Goal: Information Seeking & Learning: Learn about a topic

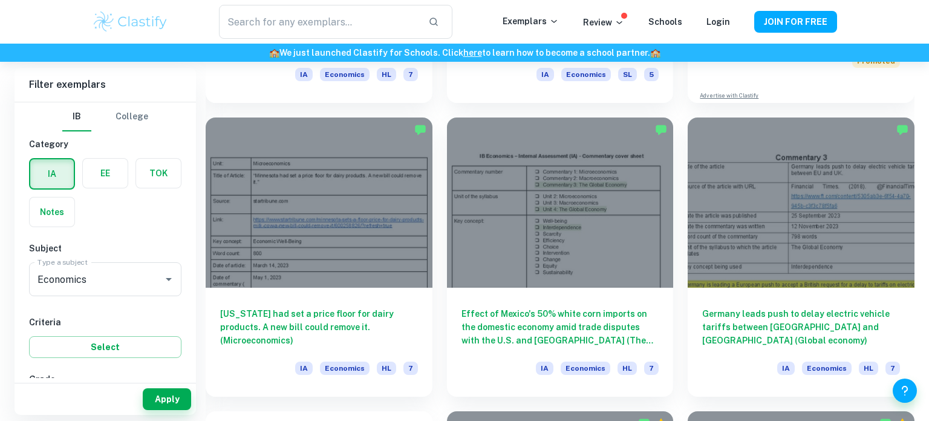
scroll to position [595, 0]
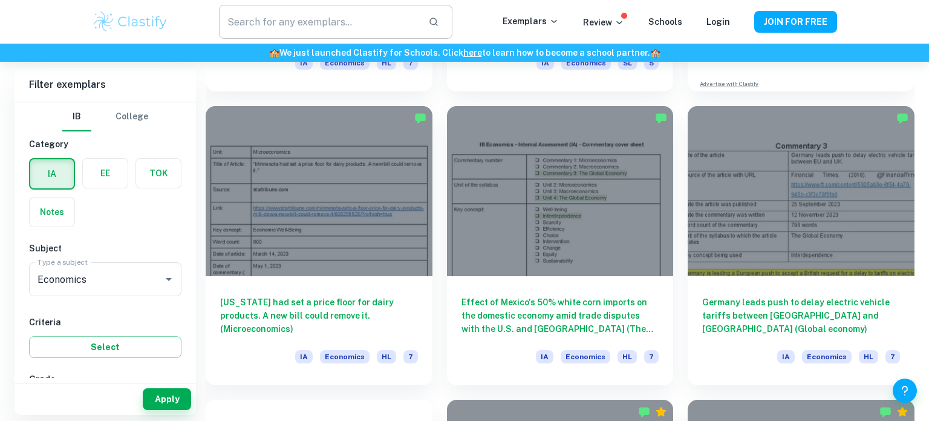
click at [350, 27] on input "text" at bounding box center [319, 22] width 200 height 34
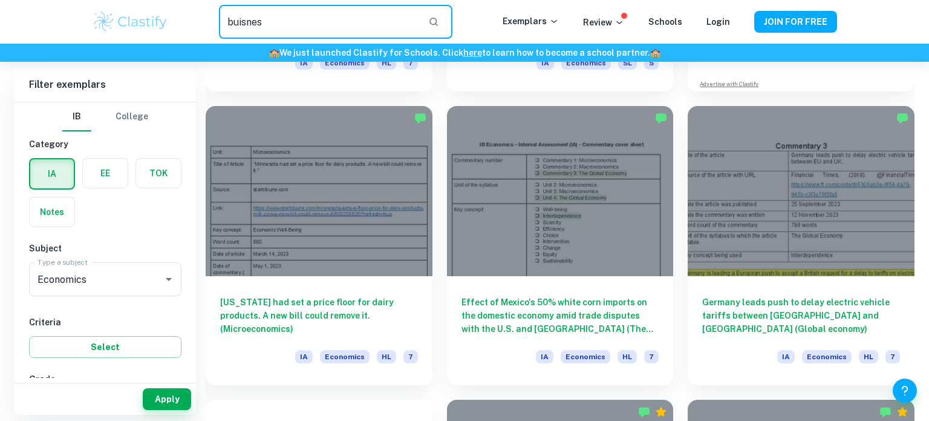
type input "buisness"
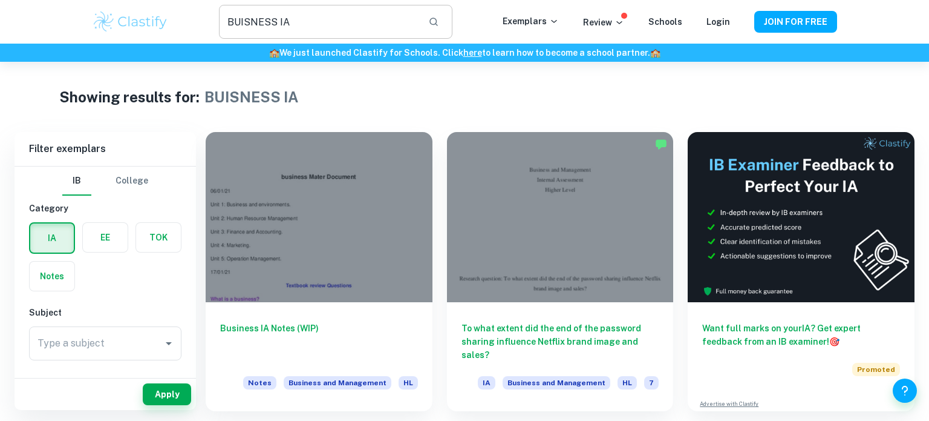
click at [310, 8] on input "BUISNESS IA" at bounding box center [319, 22] width 200 height 34
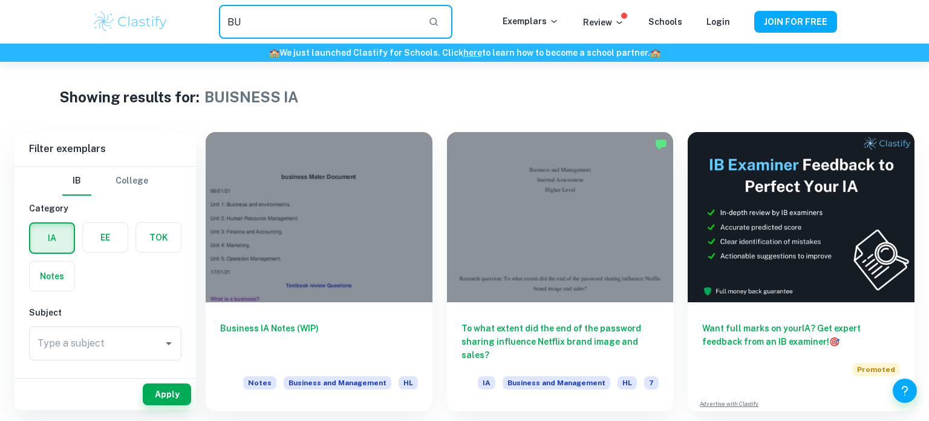
type input "B"
type input "roblox"
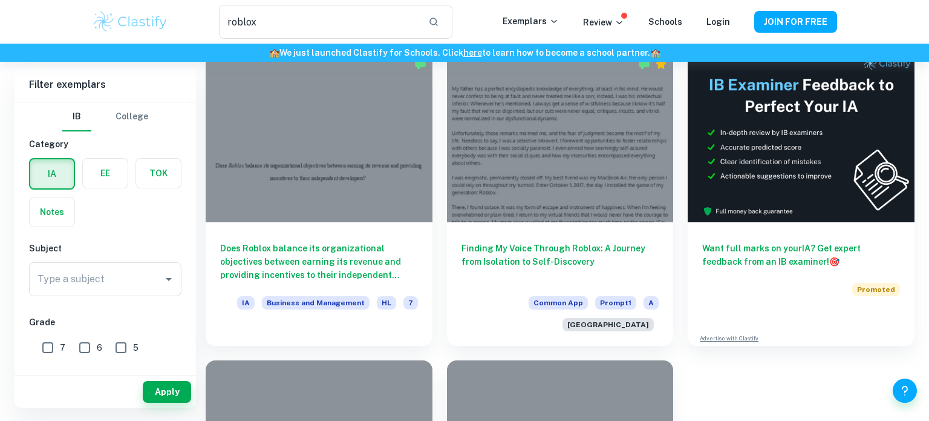
scroll to position [34, 0]
